Goal: Task Accomplishment & Management: Manage account settings

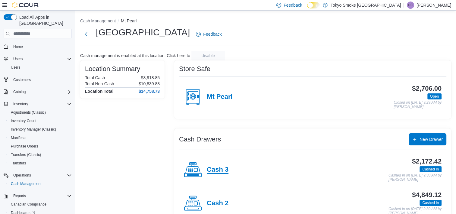
scroll to position [49, 0]
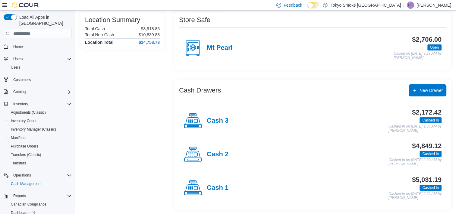
click at [225, 183] on div "Cash 1" at bounding box center [206, 188] width 45 height 18
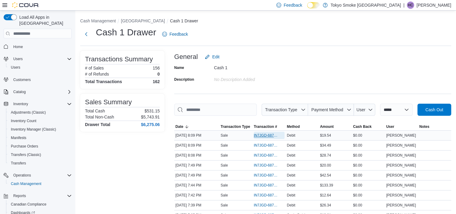
click at [269, 134] on span "IN7JGD-6874980" at bounding box center [266, 135] width 25 height 5
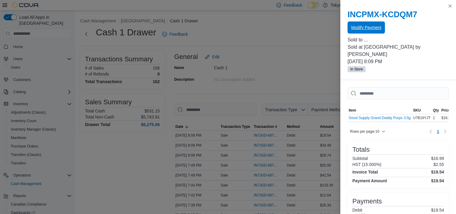
click at [365, 30] on span "Modify Payment" at bounding box center [366, 27] width 30 height 6
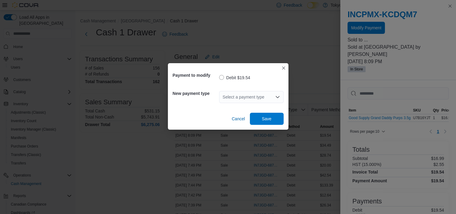
click at [272, 95] on div "Select a payment type" at bounding box center [251, 97] width 65 height 12
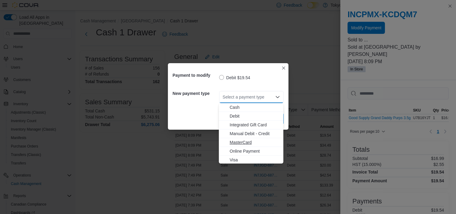
click at [248, 142] on span "MasterCard" at bounding box center [255, 142] width 50 height 6
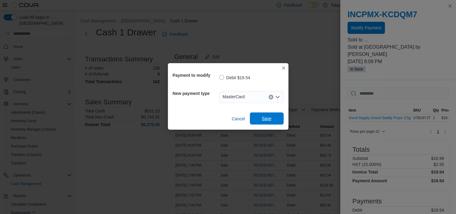
click at [270, 119] on span "Save" at bounding box center [267, 118] width 10 height 6
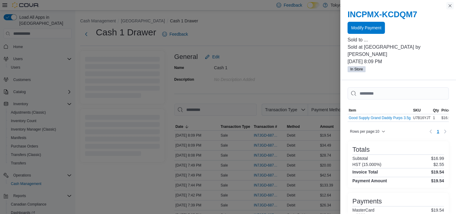
click at [450, 6] on button "Close this dialog" at bounding box center [450, 5] width 7 height 7
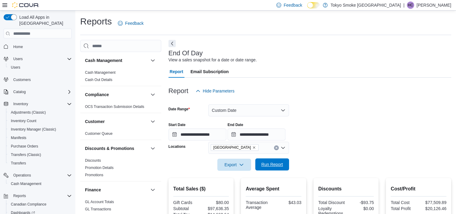
click at [278, 166] on span "Run Report" at bounding box center [273, 164] width 22 height 6
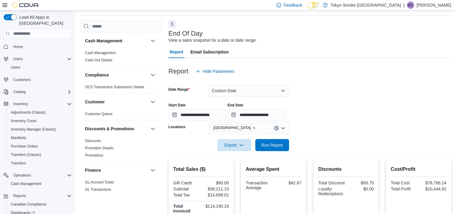
scroll to position [30, 0]
